Goal: Information Seeking & Learning: Learn about a topic

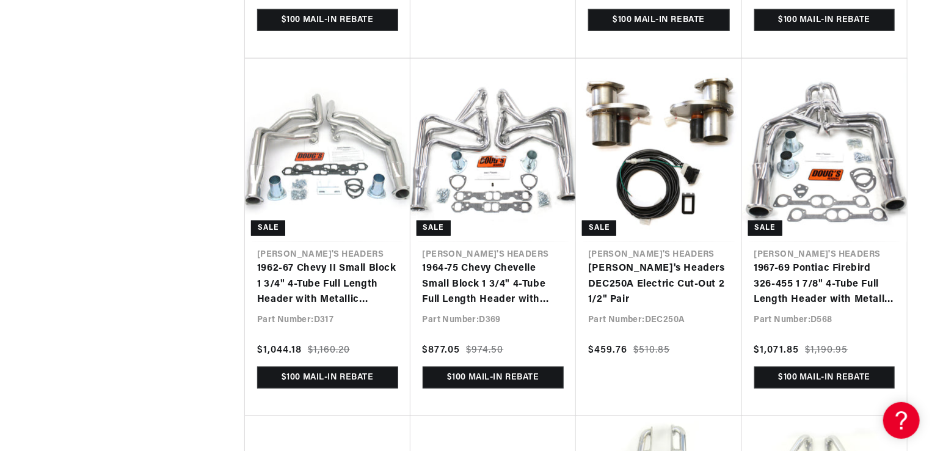
scroll to position [0, 653]
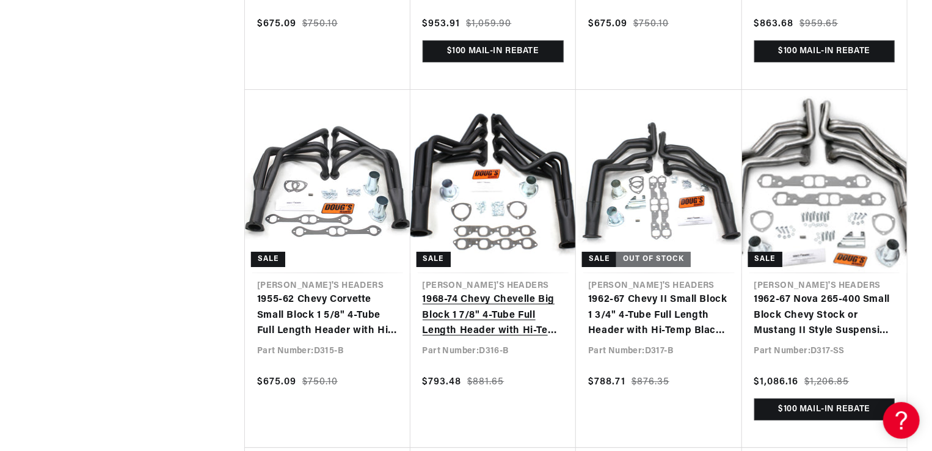
scroll to position [0, 799]
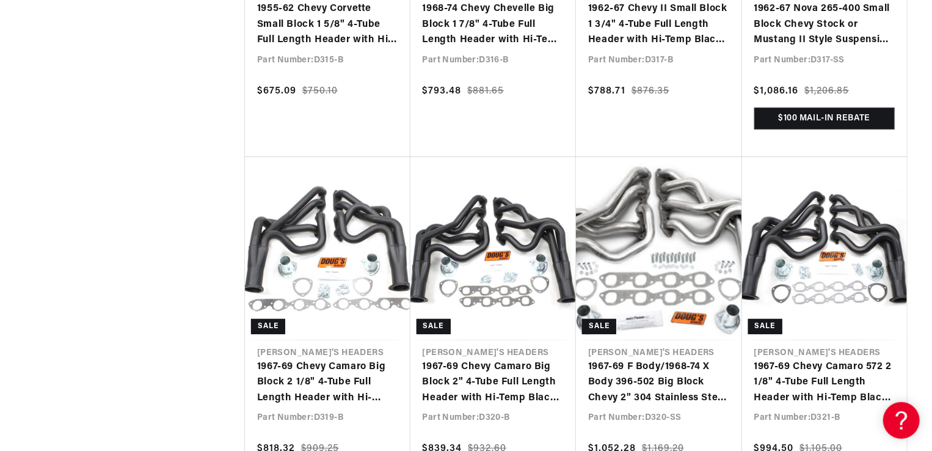
scroll to position [0, 1305]
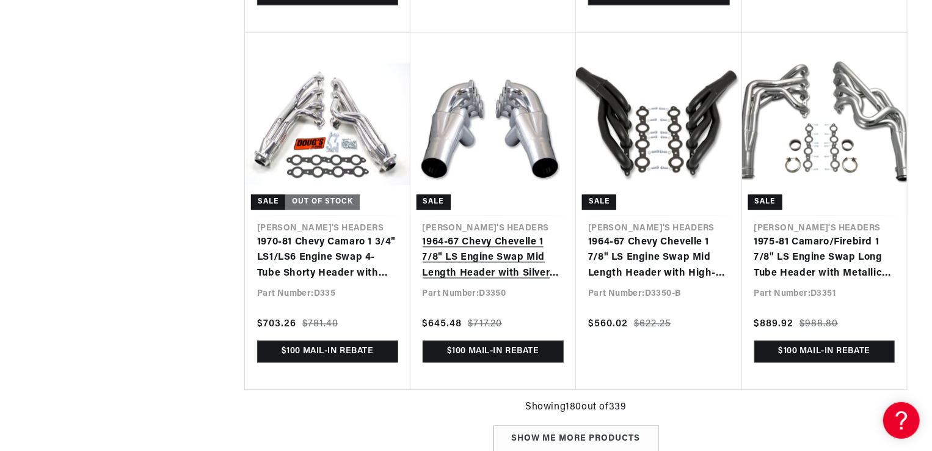
scroll to position [15384, 0]
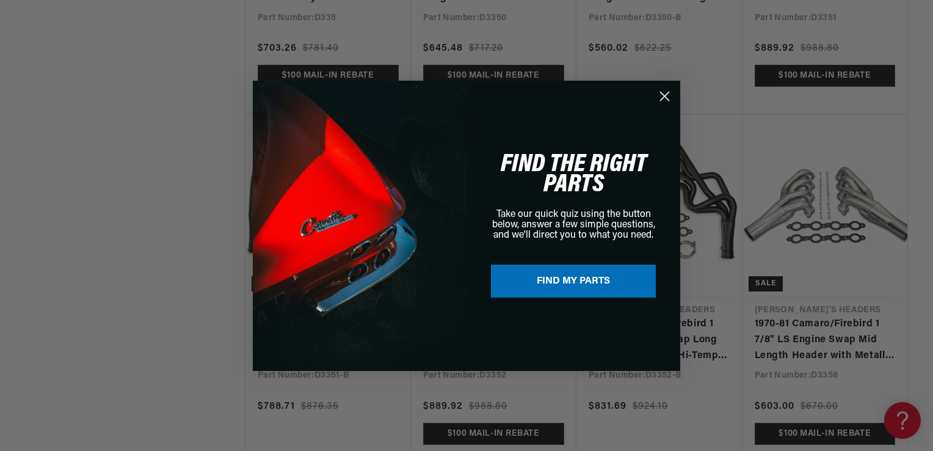
drag, startPoint x: 671, startPoint y: 93, endPoint x: 712, endPoint y: 109, distance: 44.4
click at [672, 93] on circle "Close dialog" at bounding box center [664, 95] width 20 height 20
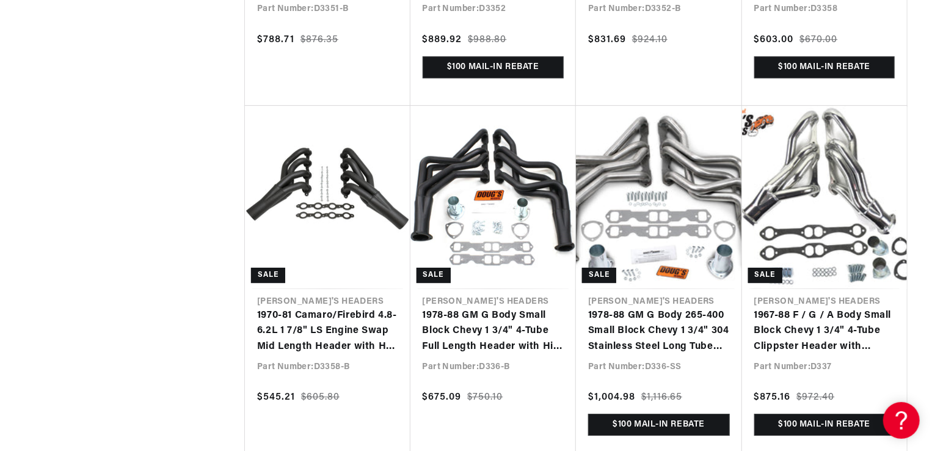
scroll to position [0, 0]
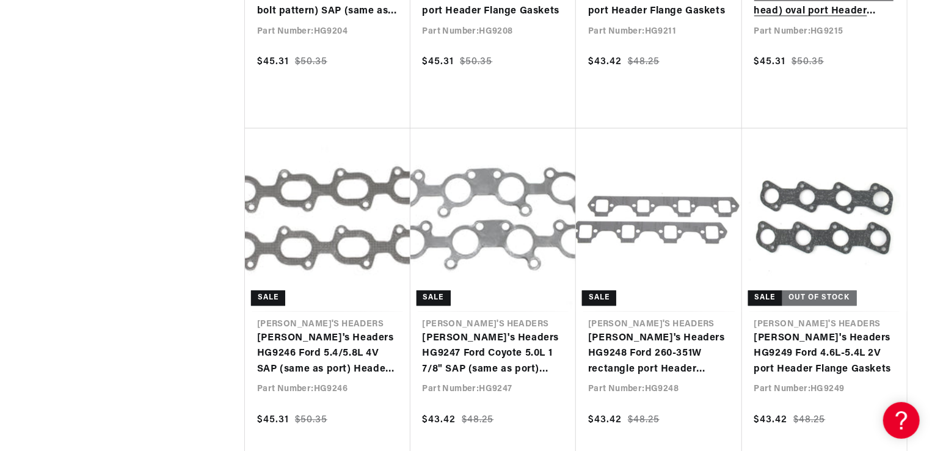
scroll to position [0, 560]
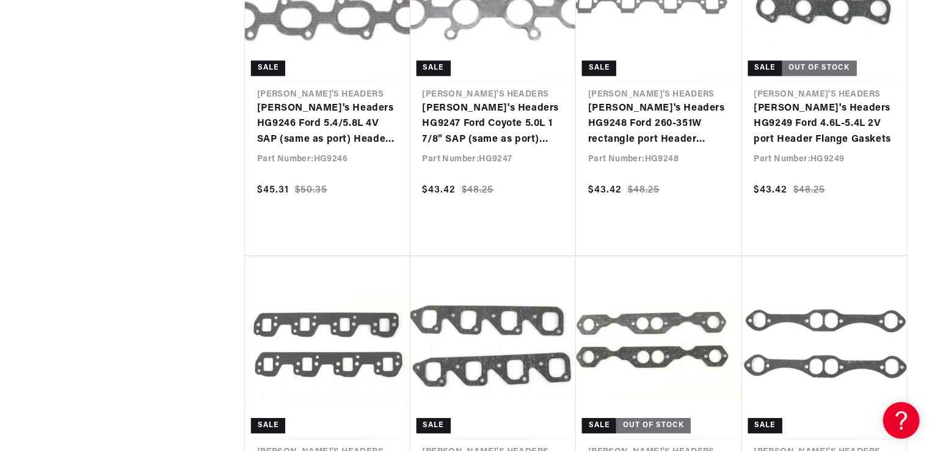
scroll to position [0, 653]
